Goal: Information Seeking & Learning: Learn about a topic

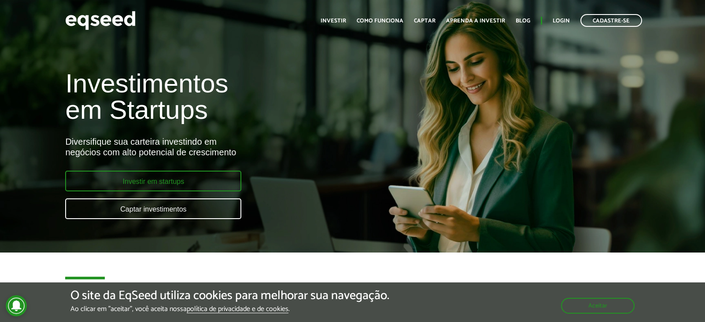
click at [181, 182] on link "Investir em startups" at bounding box center [153, 181] width 176 height 21
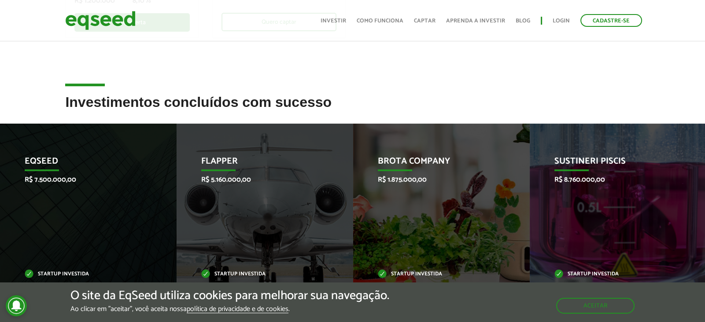
scroll to position [301, 0]
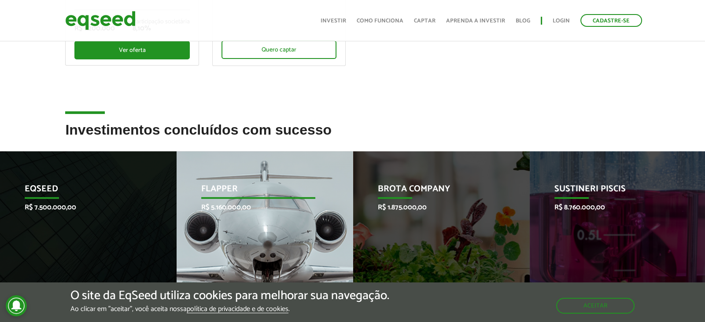
click at [234, 188] on p "Flapper" at bounding box center [258, 191] width 115 height 15
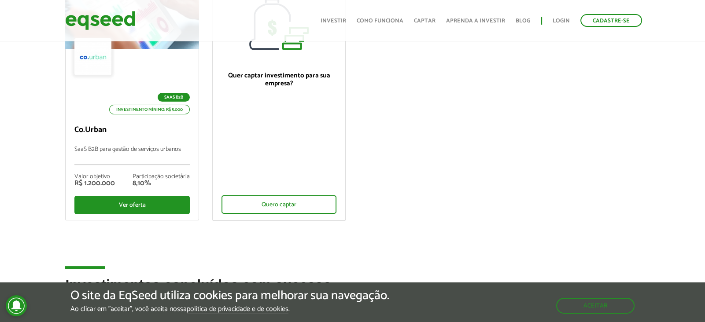
scroll to position [35, 0]
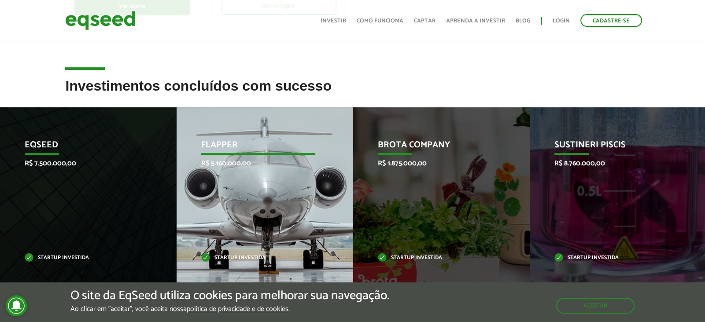
click at [248, 166] on p "R$ 5.160.000,00" at bounding box center [258, 163] width 115 height 8
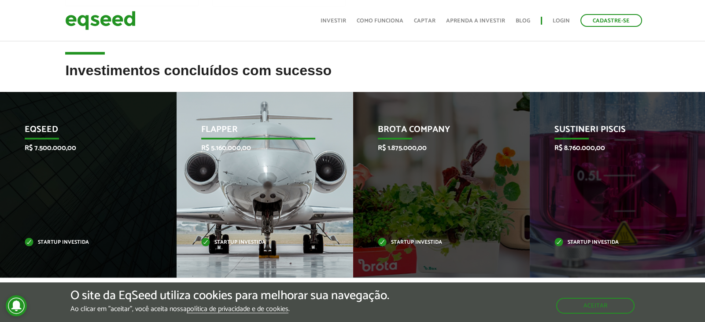
scroll to position [361, 0]
click at [233, 241] on p "Startup investida" at bounding box center [258, 243] width 115 height 5
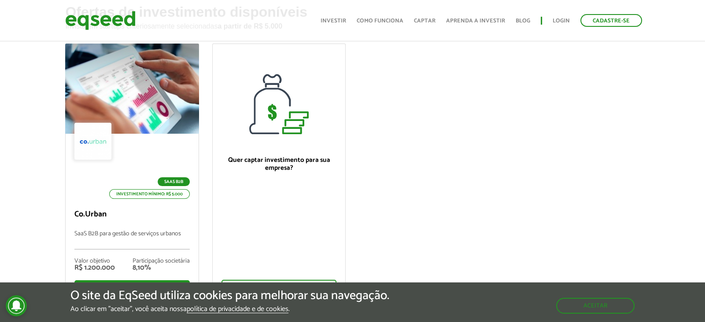
scroll to position [0, 0]
